Goal: Check status: Check status

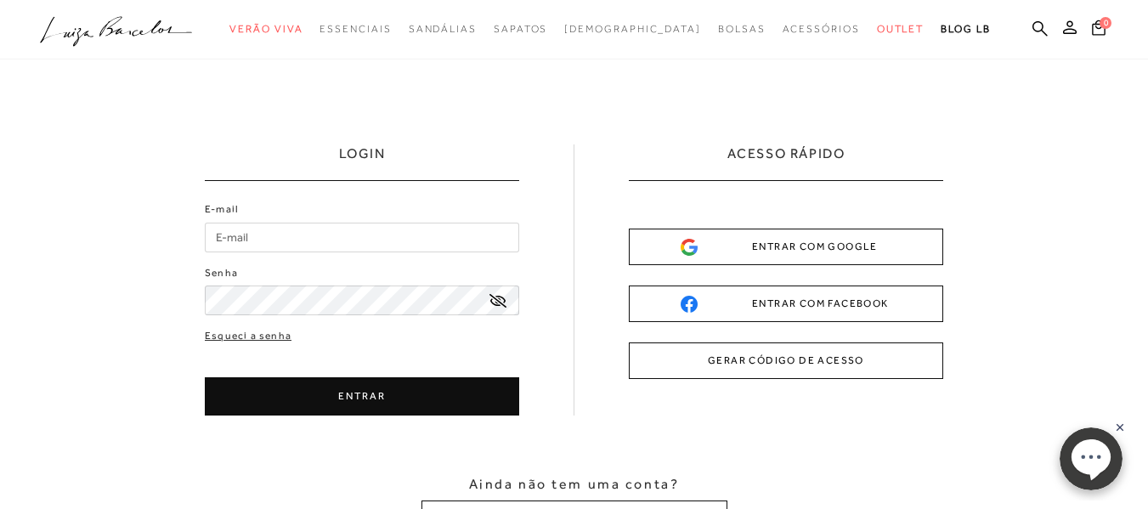
click at [353, 235] on input "E-mail" at bounding box center [362, 238] width 314 height 30
type input "[EMAIL_ADDRESS][DOMAIN_NAME]"
click at [491, 304] on icon at bounding box center [498, 301] width 17 height 14
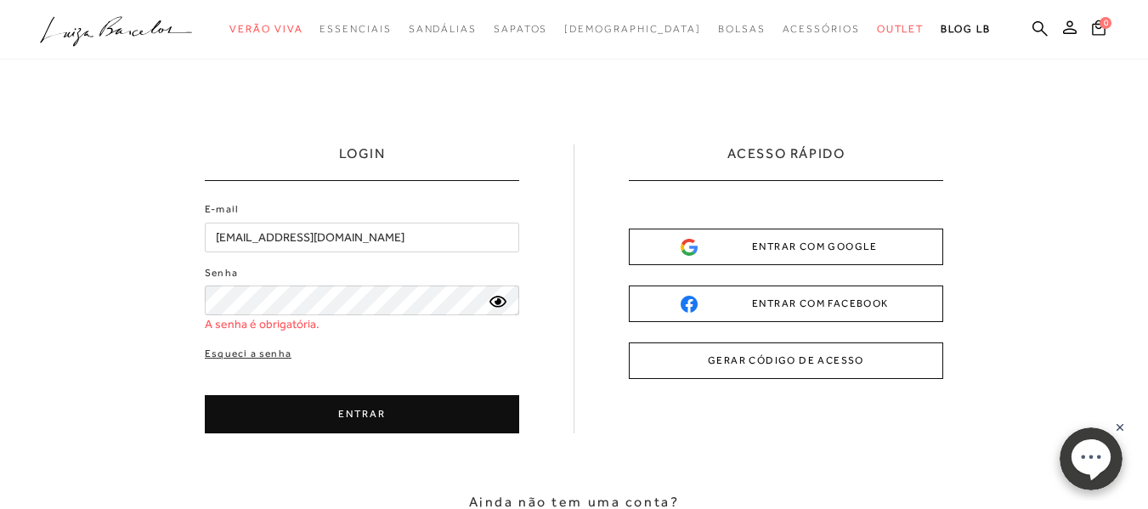
click at [427, 317] on div "Senha A senha é obrigatória." at bounding box center [362, 299] width 314 height 68
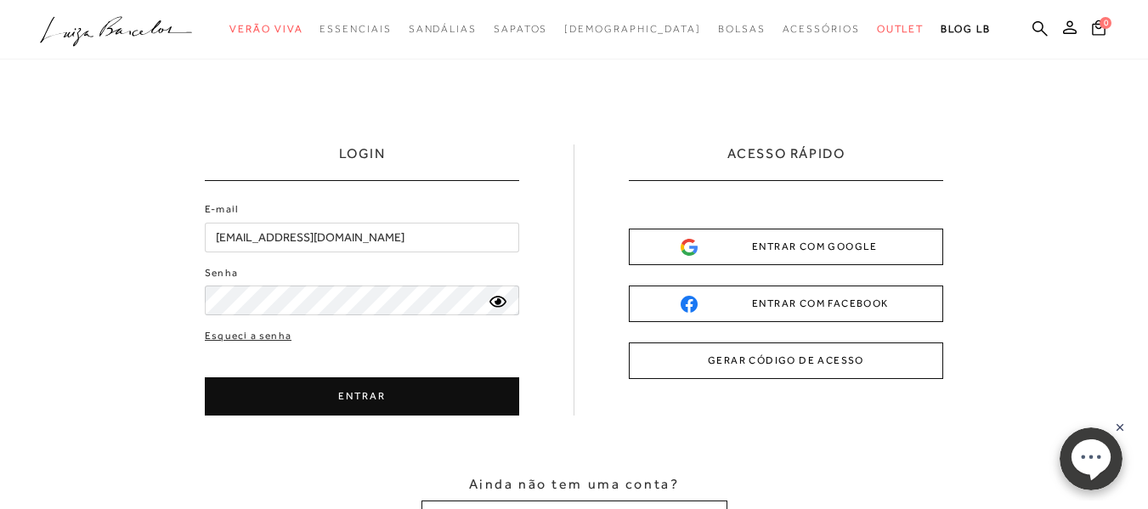
click at [402, 404] on button "ENTRAR" at bounding box center [362, 396] width 314 height 38
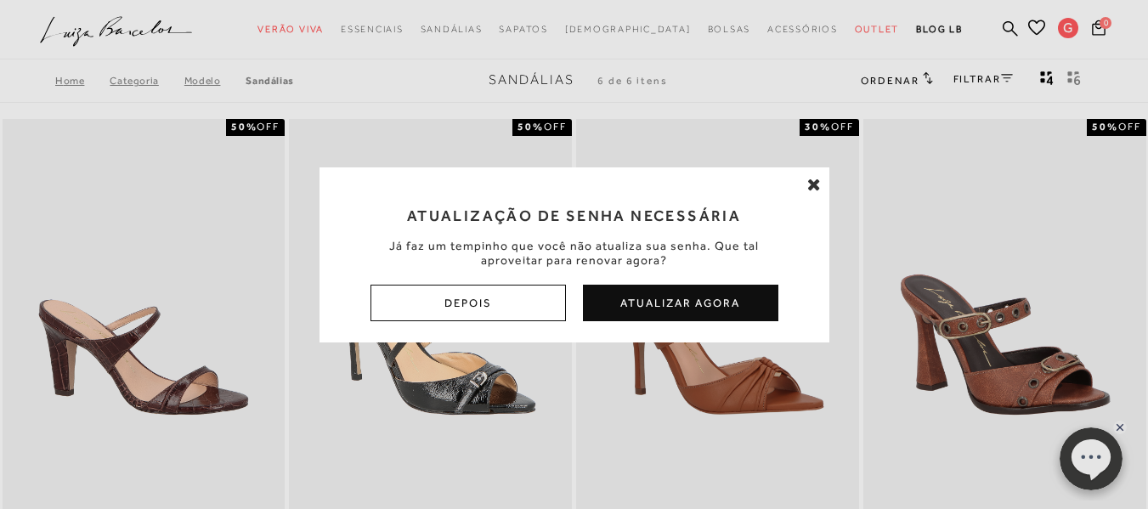
click at [811, 176] on icon at bounding box center [814, 184] width 14 height 17
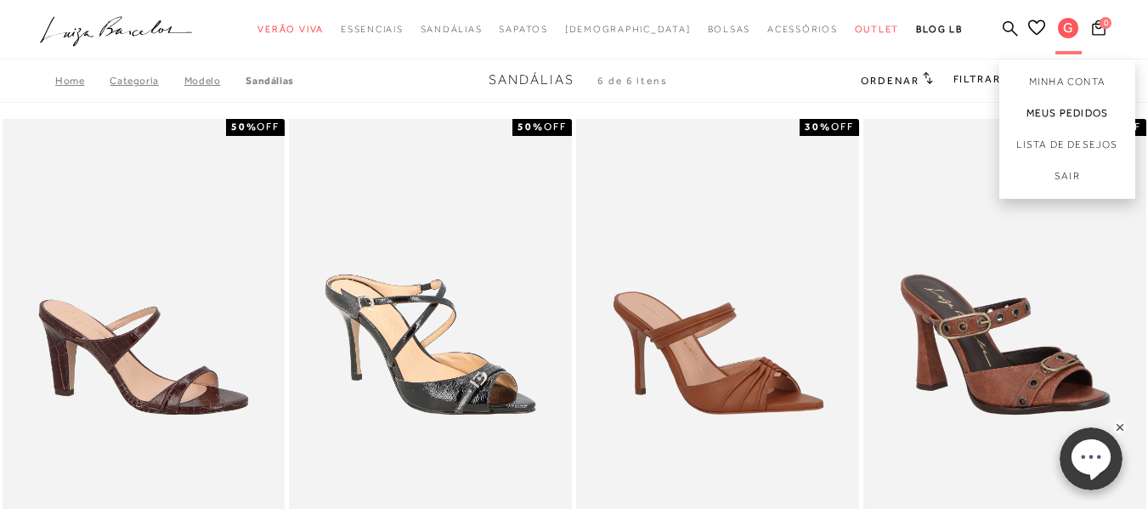
click at [1042, 102] on link "Meus Pedidos" at bounding box center [1067, 113] width 136 height 31
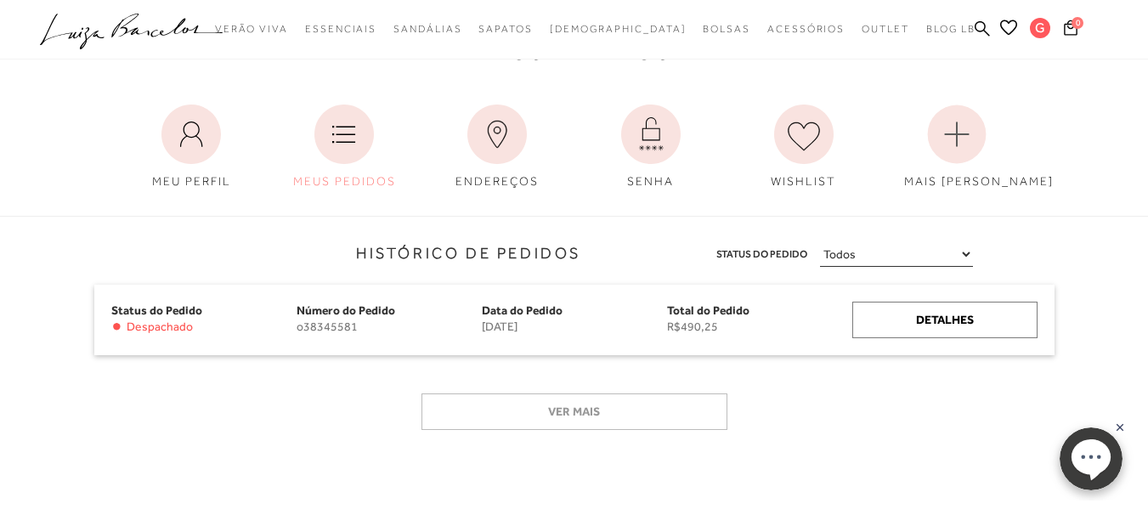
scroll to position [85, 0]
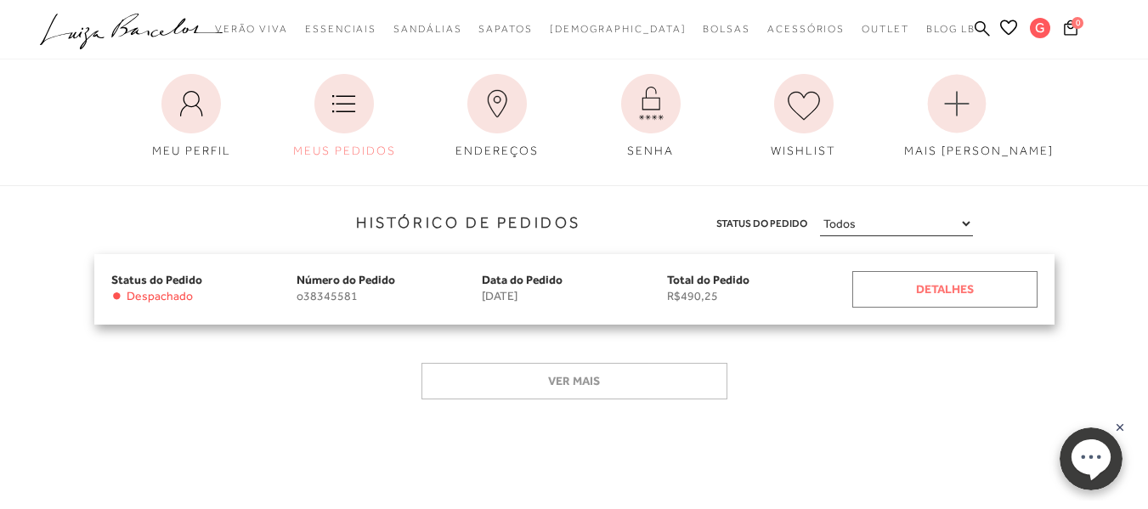
click at [914, 284] on div "Detalhes" at bounding box center [944, 289] width 185 height 37
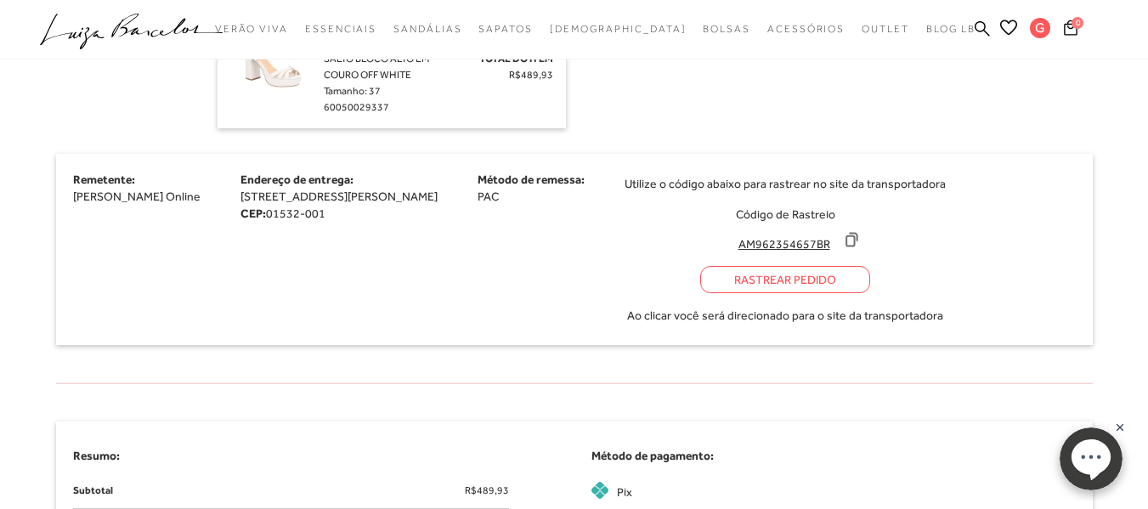
scroll to position [595, 0]
click at [810, 271] on div "Rastrear Pedido" at bounding box center [785, 276] width 170 height 27
click at [821, 240] on input "AM962354657BR" at bounding box center [784, 241] width 113 height 17
click at [860, 241] on icon at bounding box center [851, 237] width 17 height 17
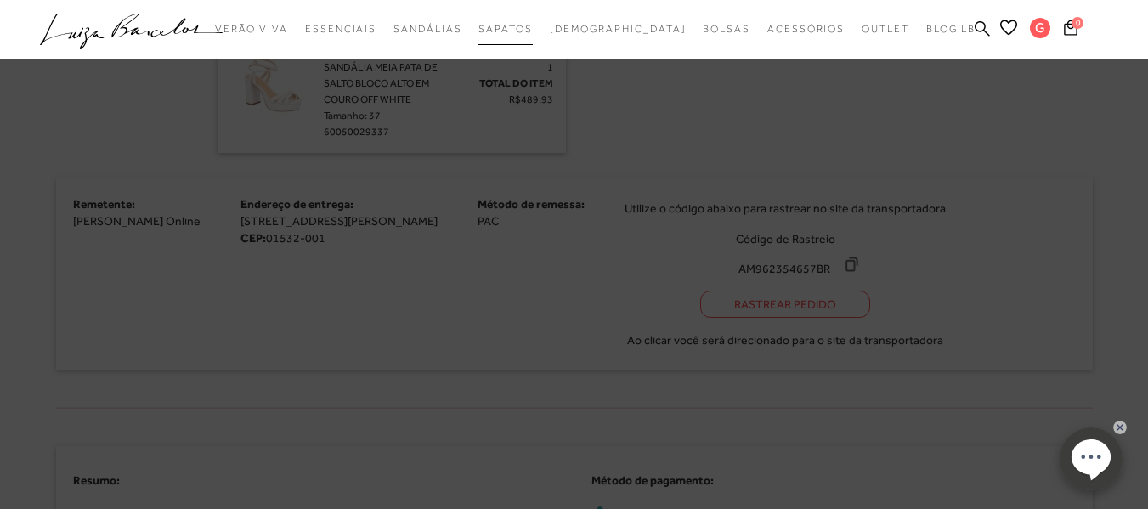
scroll to position [622, 0]
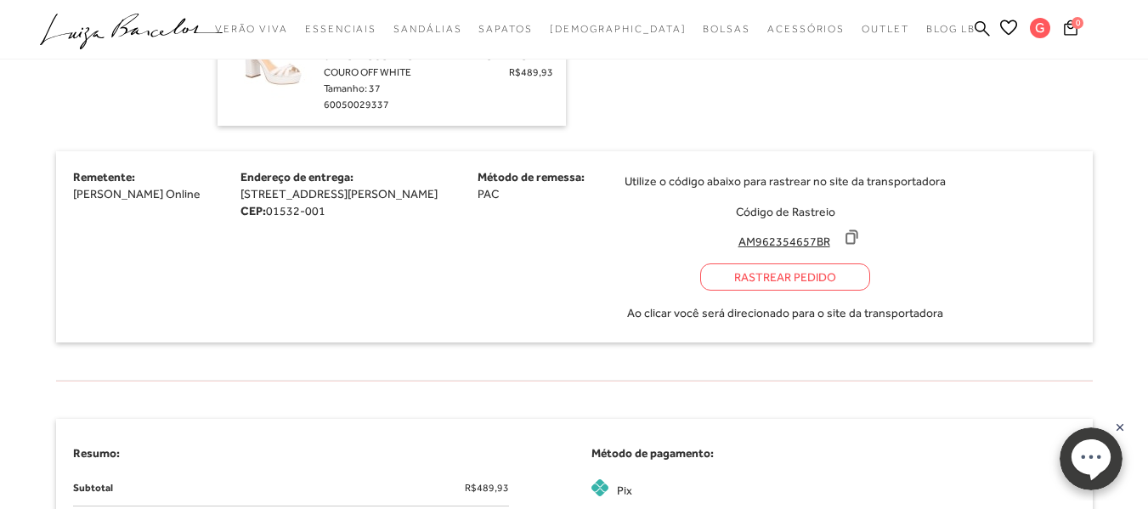
click at [778, 280] on div "Rastrear Pedido" at bounding box center [785, 276] width 170 height 27
